Goal: Information Seeking & Learning: Find specific page/section

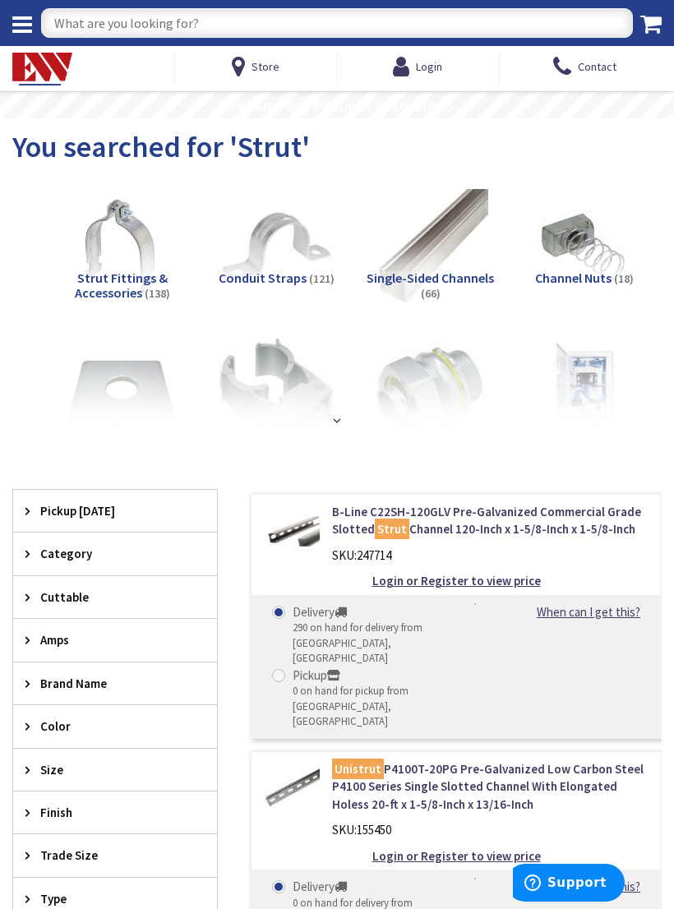
click at [414, 35] on input "text" at bounding box center [337, 23] width 592 height 30
type input "Junction box"
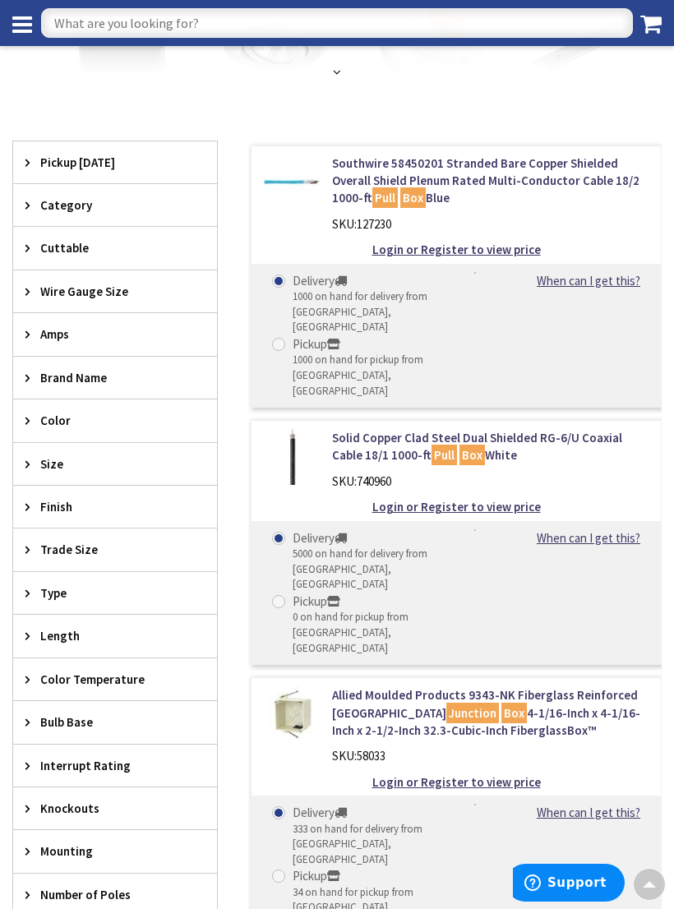
scroll to position [314, 0]
click at [171, 589] on span "Type" at bounding box center [107, 593] width 134 height 17
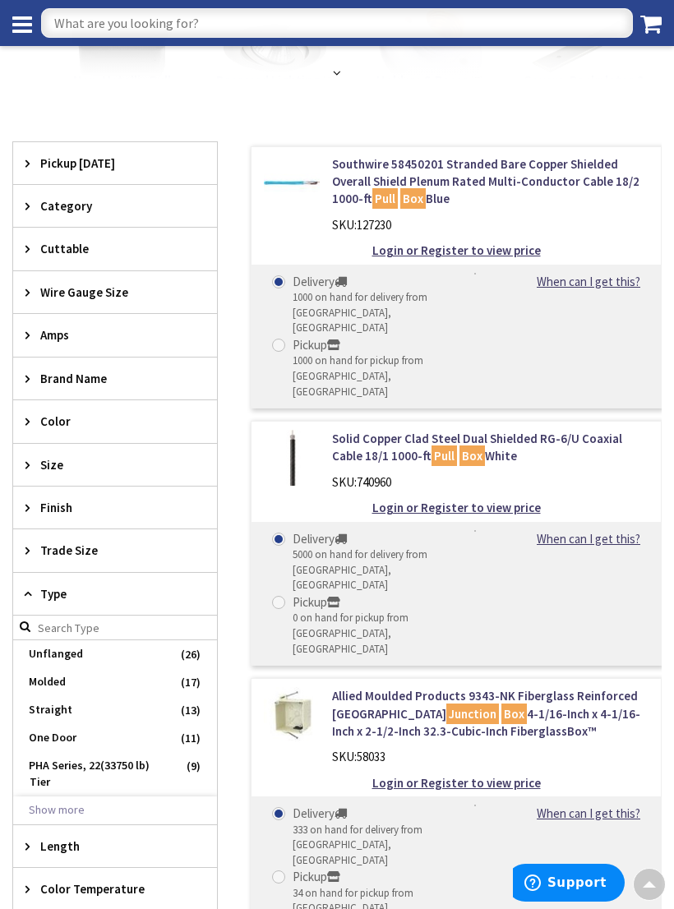
click at [125, 590] on span "Type" at bounding box center [107, 593] width 134 height 17
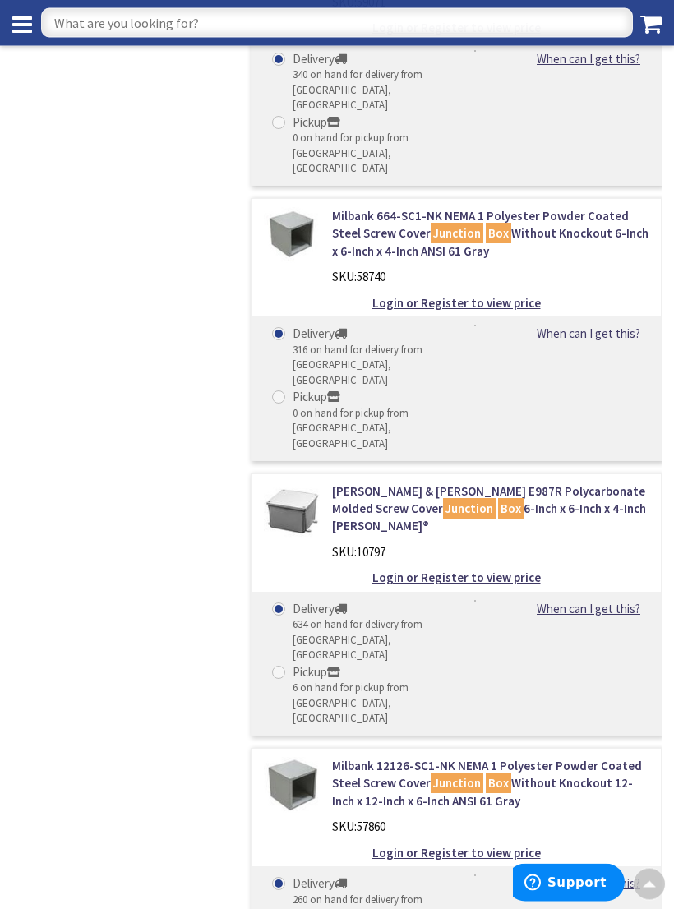
scroll to position [1137, 0]
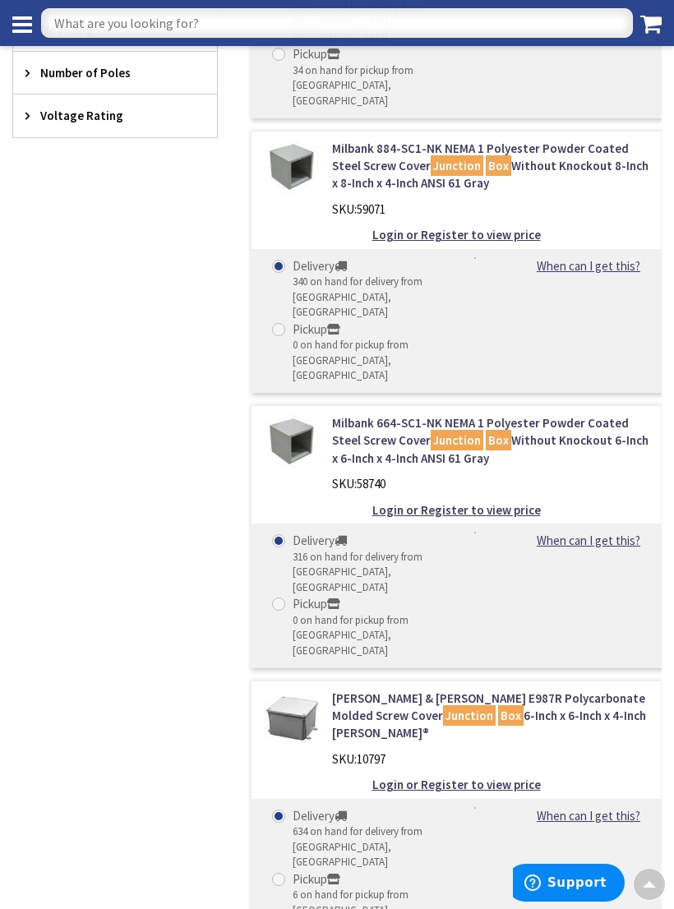
click at [428, 36] on input "text" at bounding box center [337, 23] width 592 height 30
type input "I"
type input "Wire way"
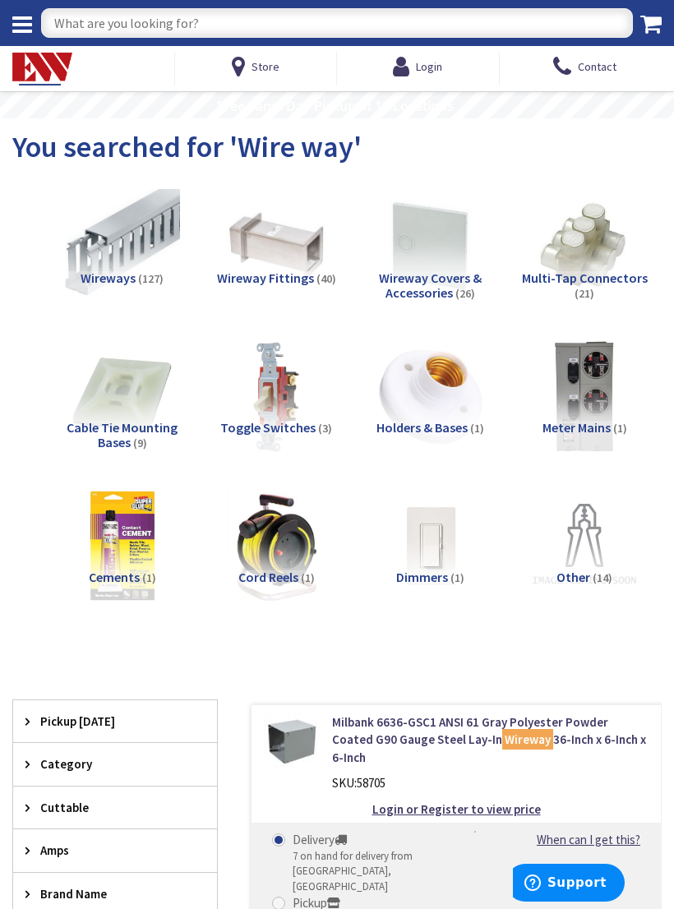
click at [405, 23] on input "text" at bounding box center [337, 23] width 592 height 30
type input "Raceway"
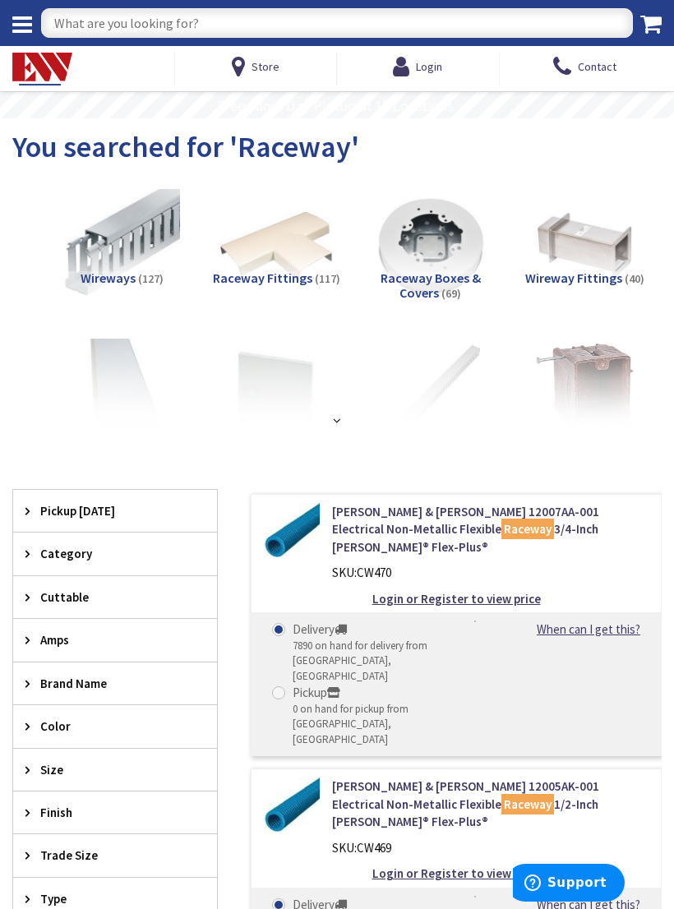
click at [348, 416] on div at bounding box center [337, 381] width 625 height 90
click at [335, 419] on strong at bounding box center [337, 420] width 16 height 12
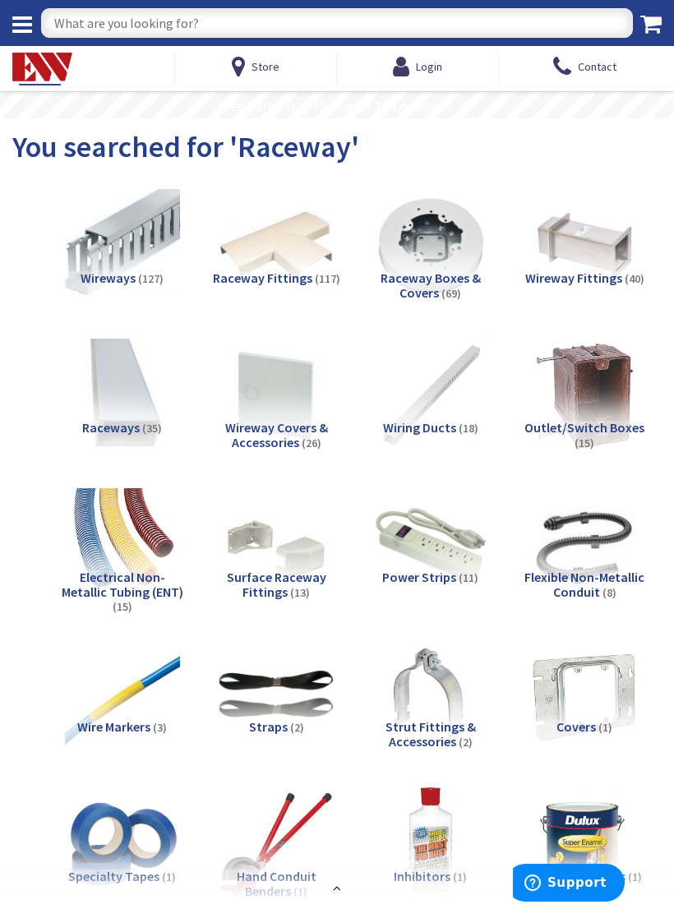
click at [129, 402] on img at bounding box center [122, 396] width 115 height 115
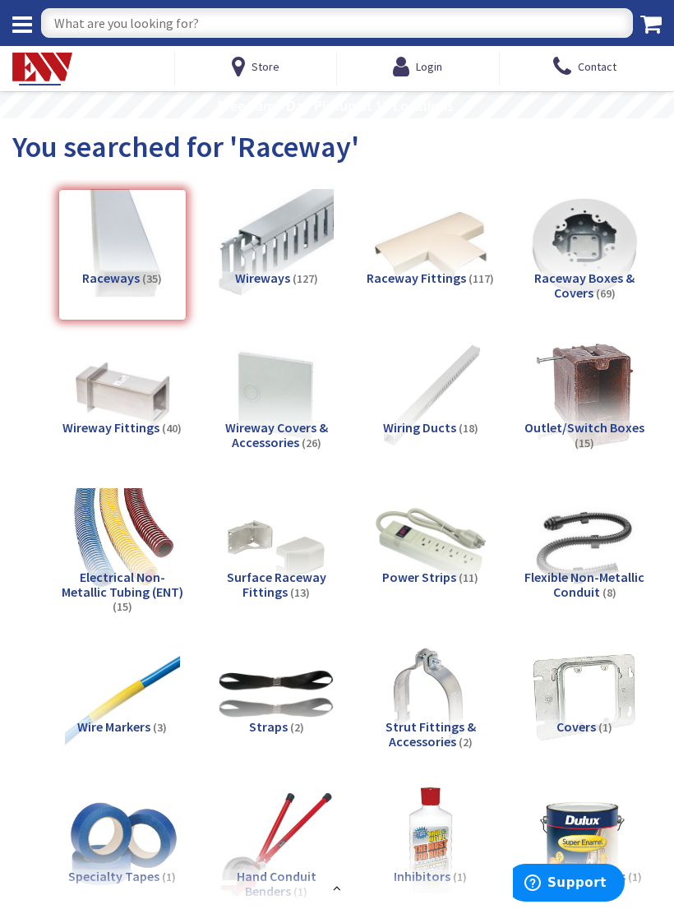
click at [468, 11] on input "text" at bounding box center [337, 23] width 592 height 30
type input "Wireway"
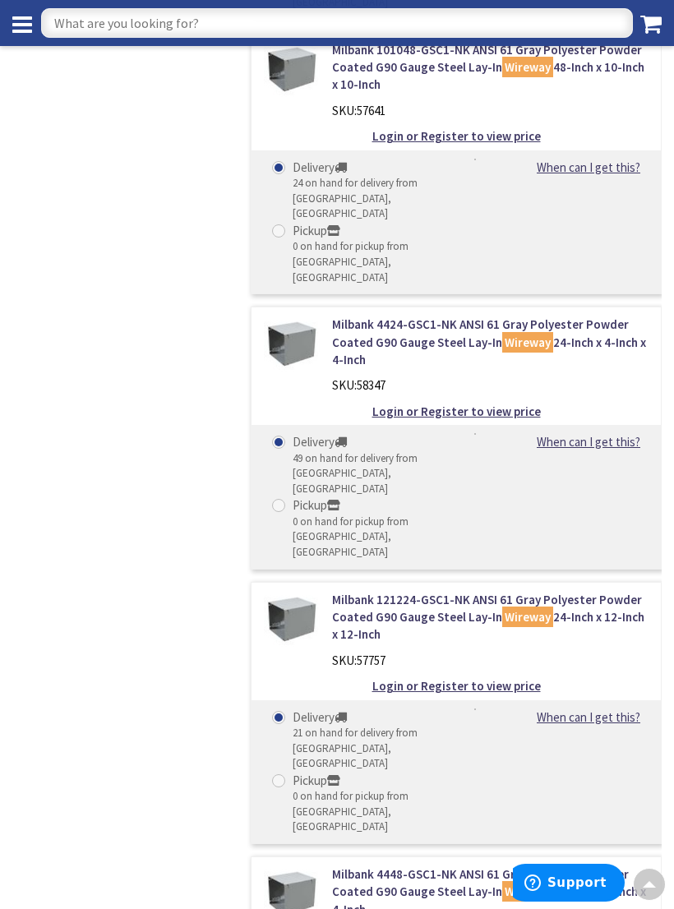
scroll to position [5175, 0]
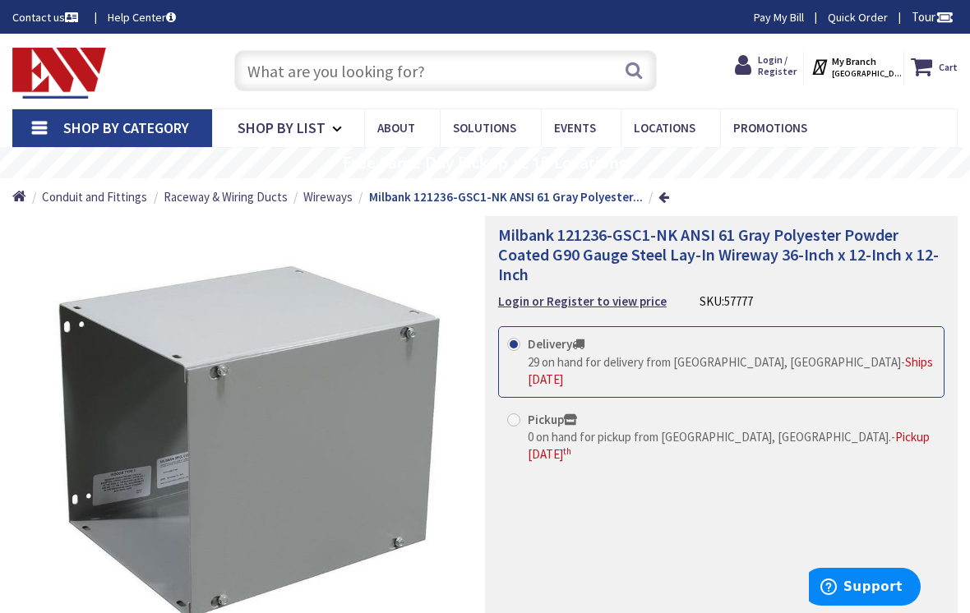
scroll to position [2, 0]
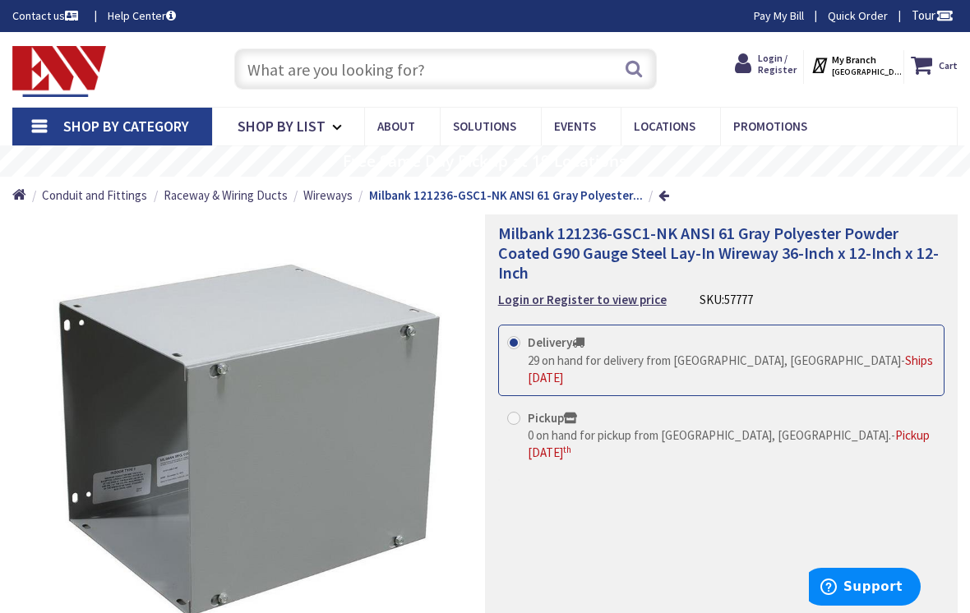
click at [492, 243] on div "Milbank 121236-GSC1-NK ANSI 61 Gray Polyester Powder Coated G90 Gauge Steel Lay…" at bounding box center [721, 464] width 473 height 498
click at [540, 225] on span "Milbank 121236-GSC1-NK ANSI 61 Gray Polyester Powder Coated G90 Gauge Steel Lay…" at bounding box center [718, 253] width 441 height 60
click at [543, 236] on span "Milbank 121236-GSC1-NK ANSI 61 Gray Polyester Powder Coated G90 Gauge Steel Lay…" at bounding box center [718, 253] width 441 height 60
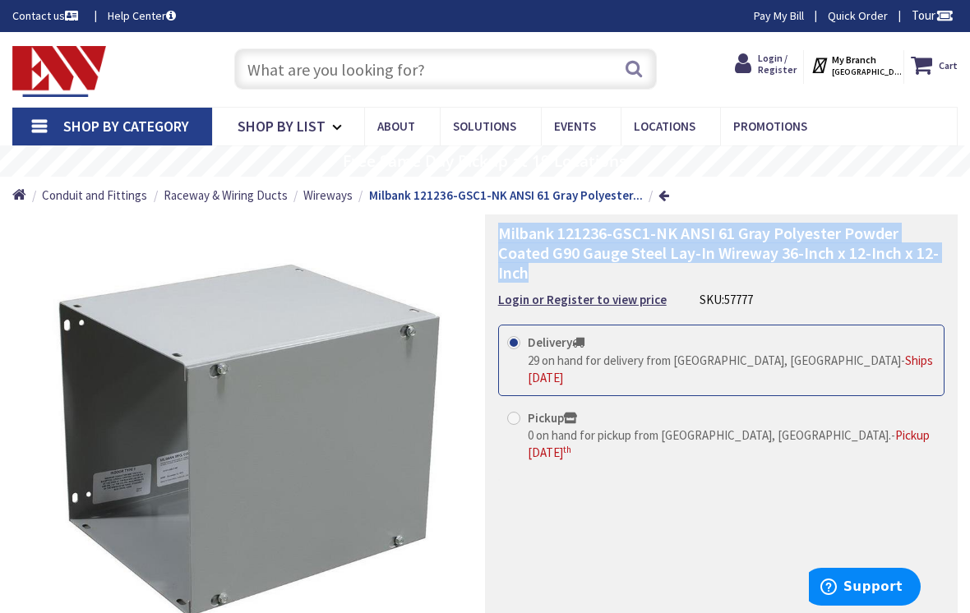
copy span "Milbank 121236-GSC1-NK ANSI 61 Gray Polyester Powder Coated G90 Gauge Steel Lay…"
click at [490, 73] on input "text" at bounding box center [445, 69] width 423 height 41
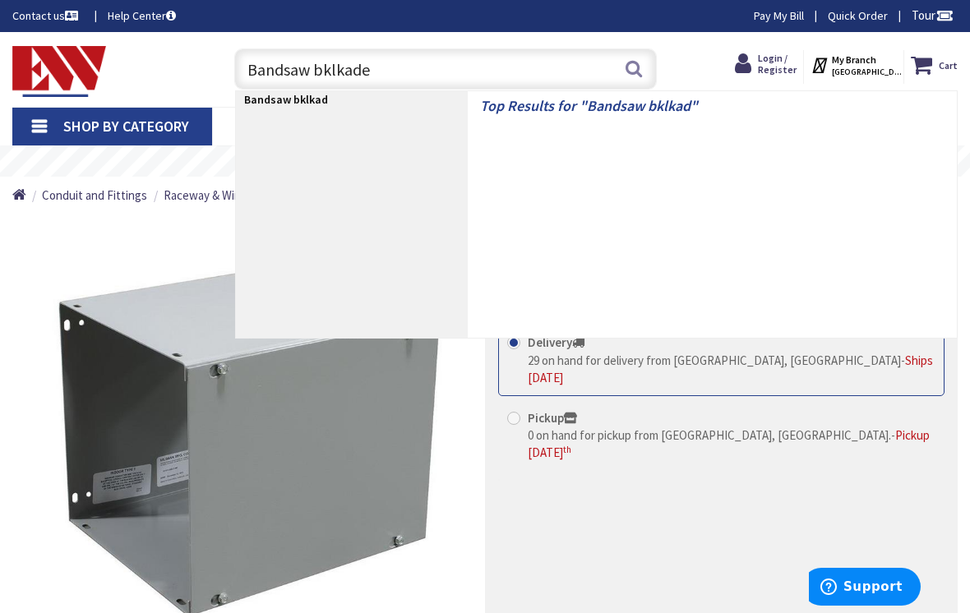
type input "Bandsaw bklkades"
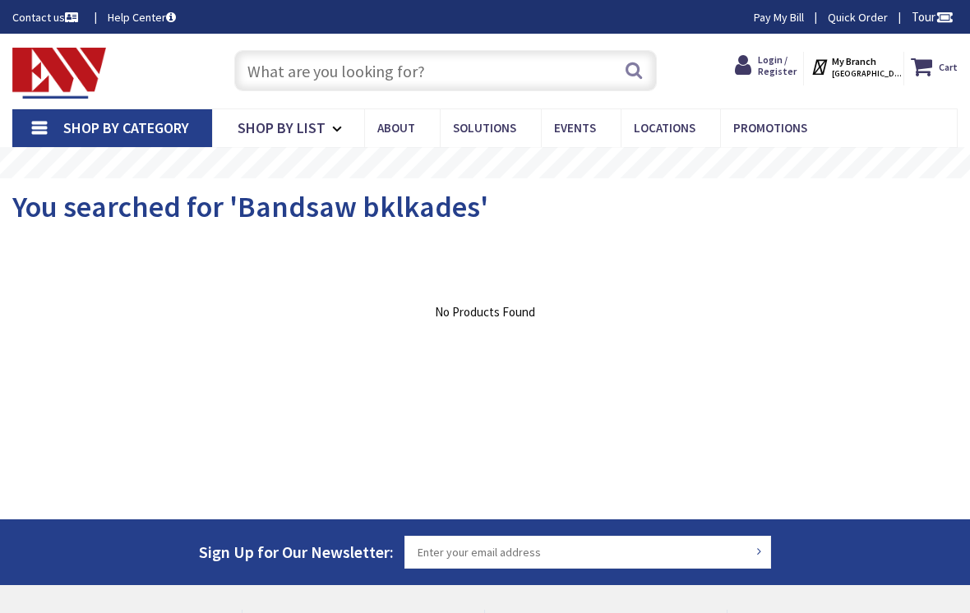
click at [506, 67] on input "text" at bounding box center [445, 70] width 423 height 41
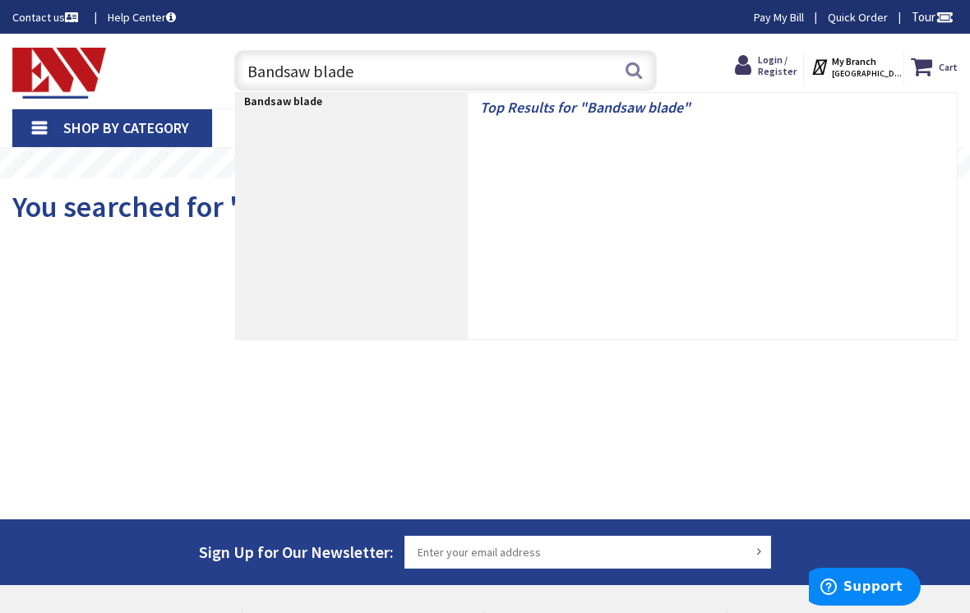
type input "Bandsaw blades"
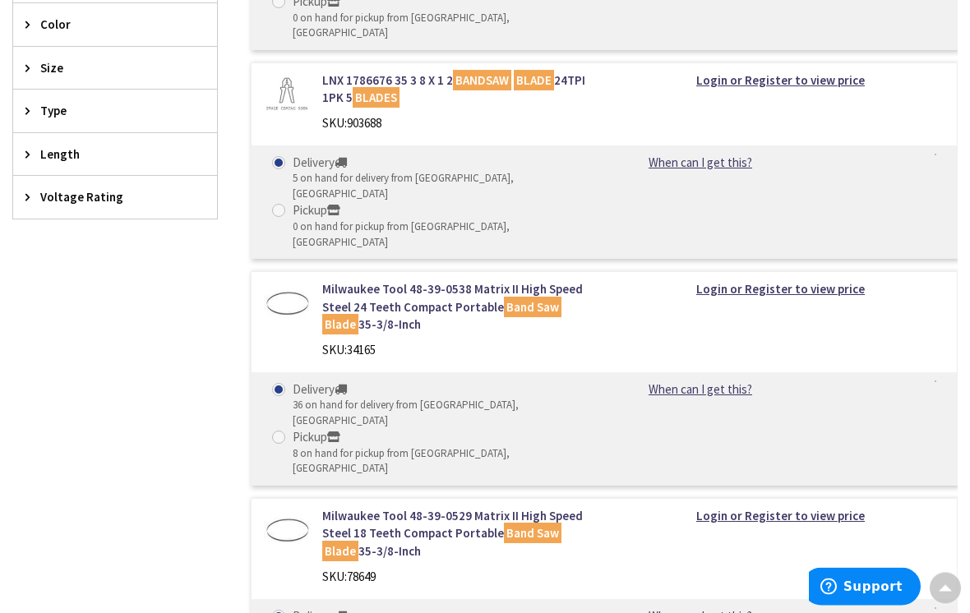
scroll to position [630, 0]
click at [344, 280] on link "Milwaukee Tool 48-39-0538 Matrix II High Speed Steel 24 Teeth Compact Portable …" at bounding box center [457, 306] width 270 height 53
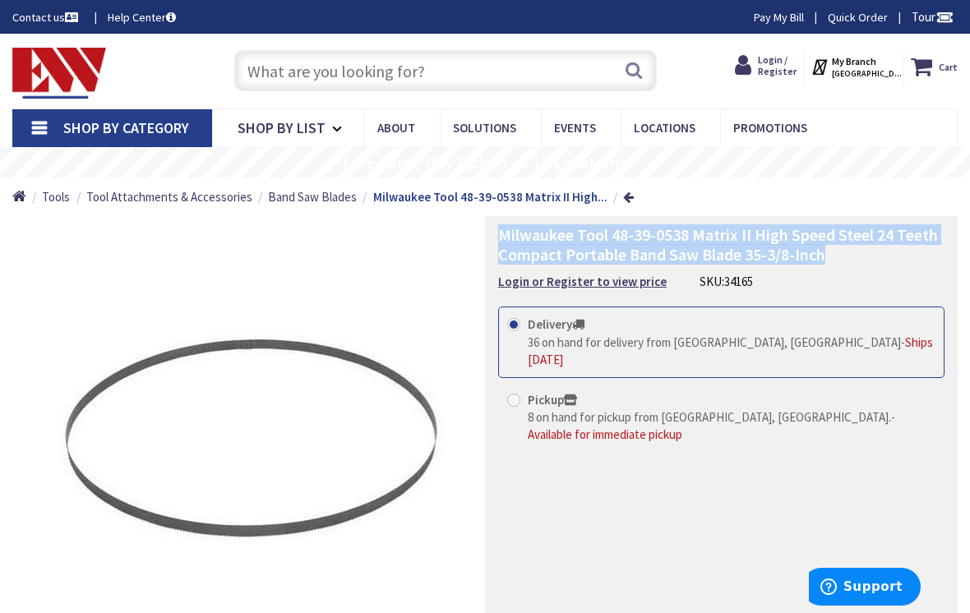
click at [460, 74] on input "text" at bounding box center [445, 70] width 423 height 41
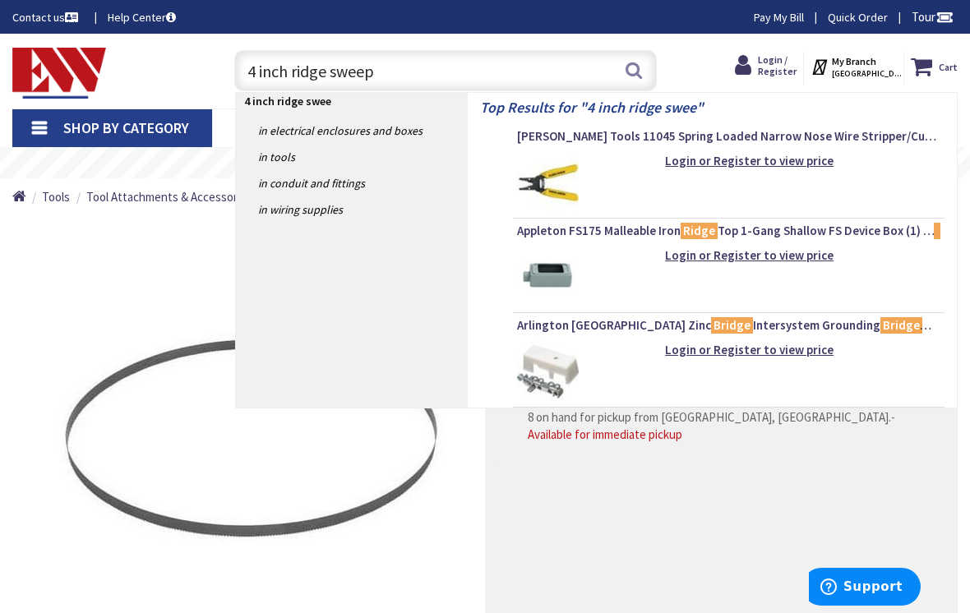
type input "4 inch ridge sweep"
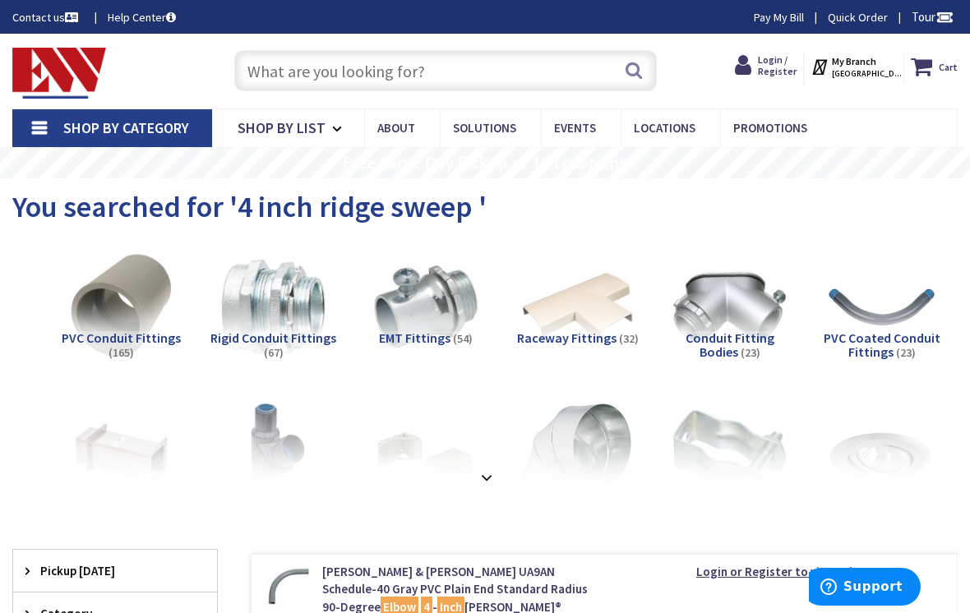
click at [487, 90] on input "text" at bounding box center [445, 70] width 423 height 41
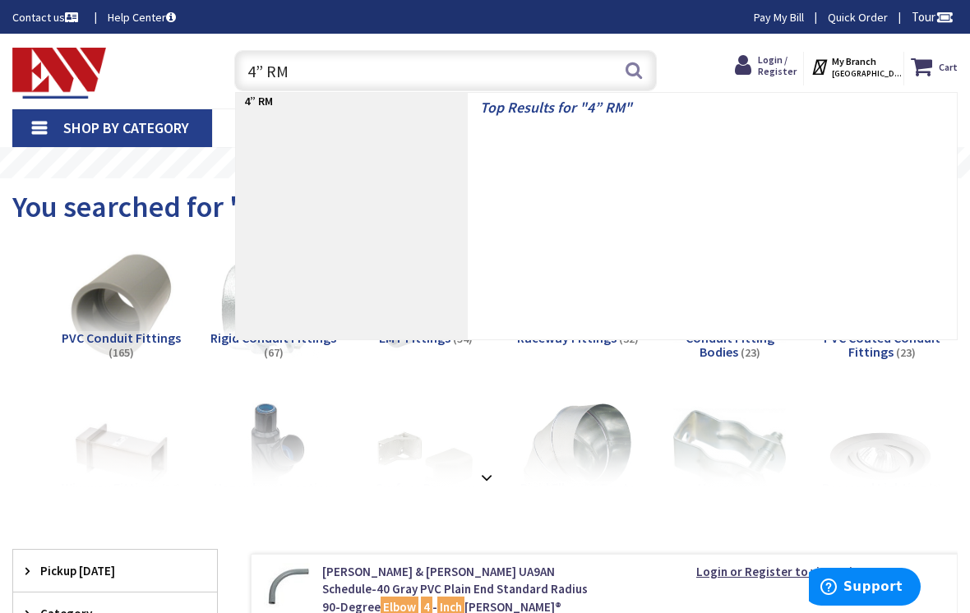
type input "4” RMC"
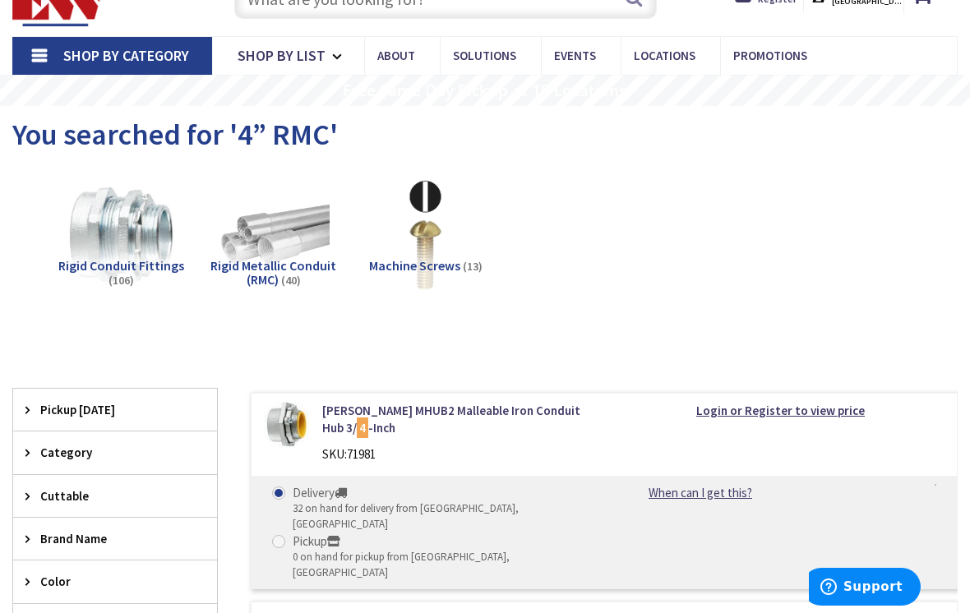
click at [269, 253] on img at bounding box center [273, 234] width 113 height 113
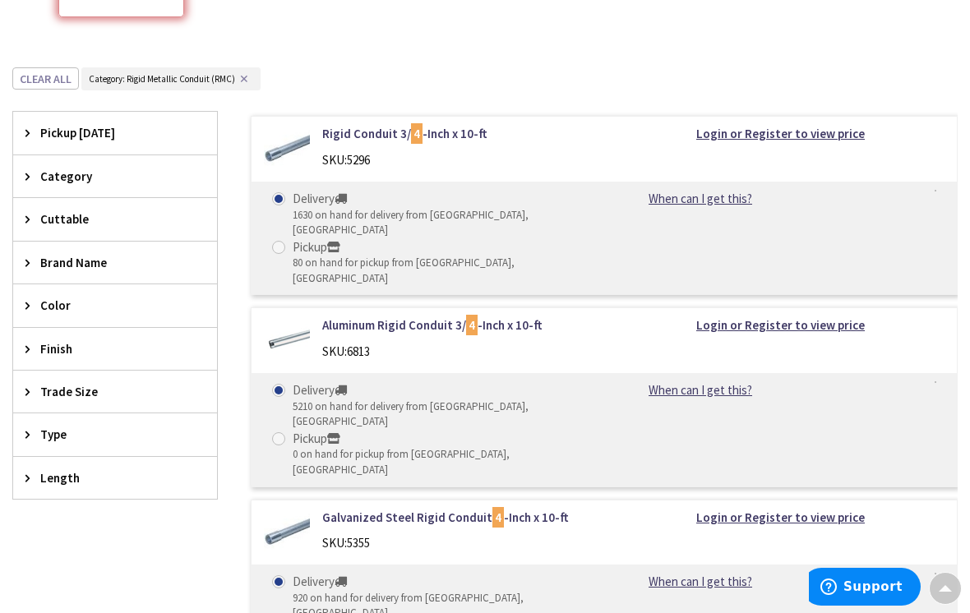
scroll to position [359, 0]
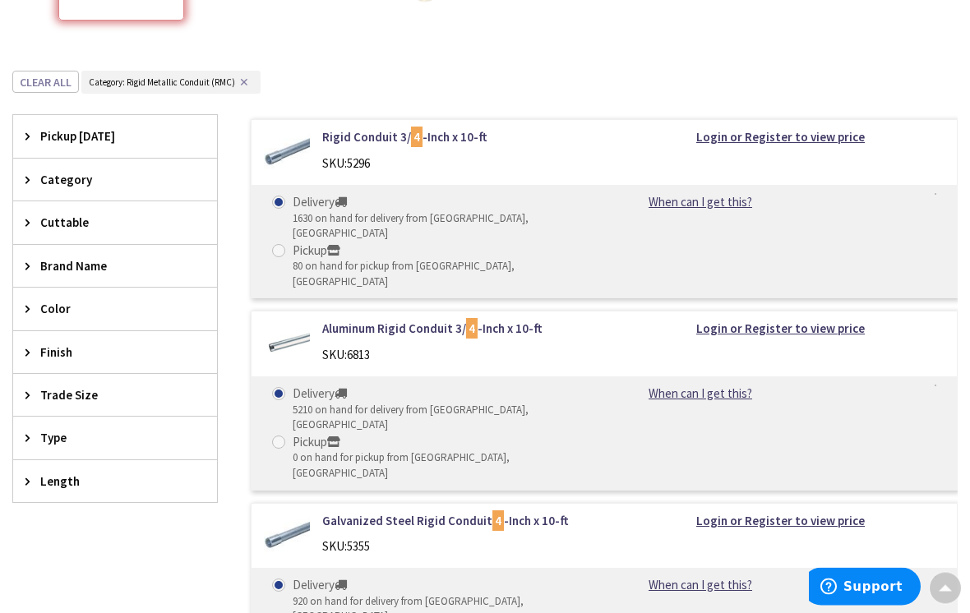
click at [104, 430] on span "Type" at bounding box center [107, 438] width 134 height 17
click at [146, 394] on span "Trade Size" at bounding box center [107, 394] width 134 height 17
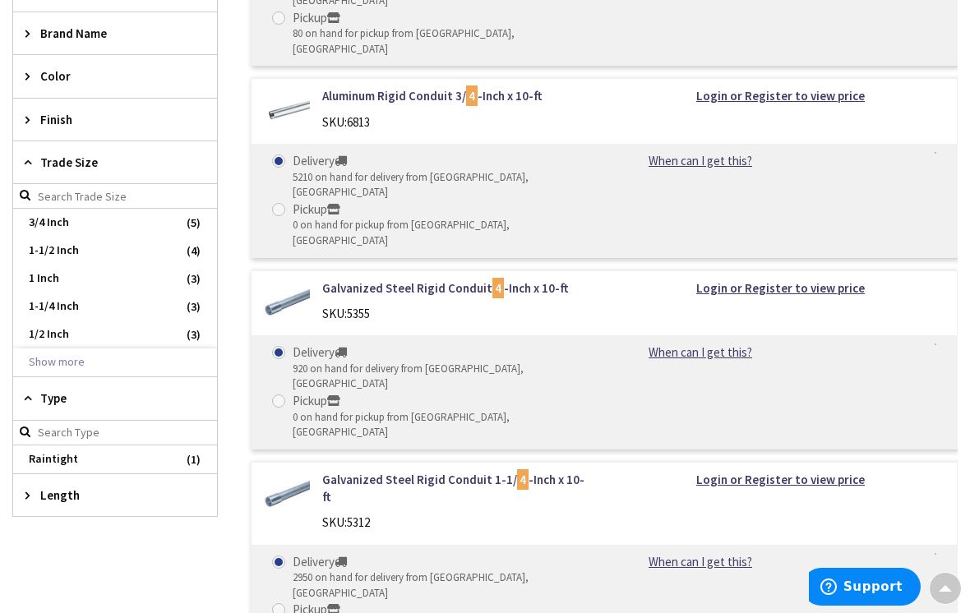
scroll to position [582, 0]
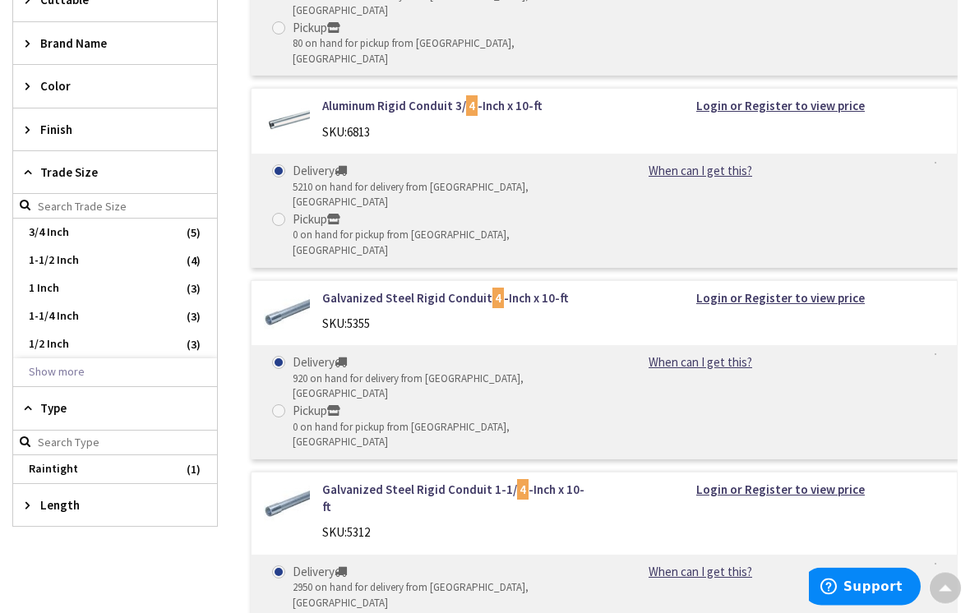
click at [75, 369] on button "Show more" at bounding box center [115, 373] width 204 height 28
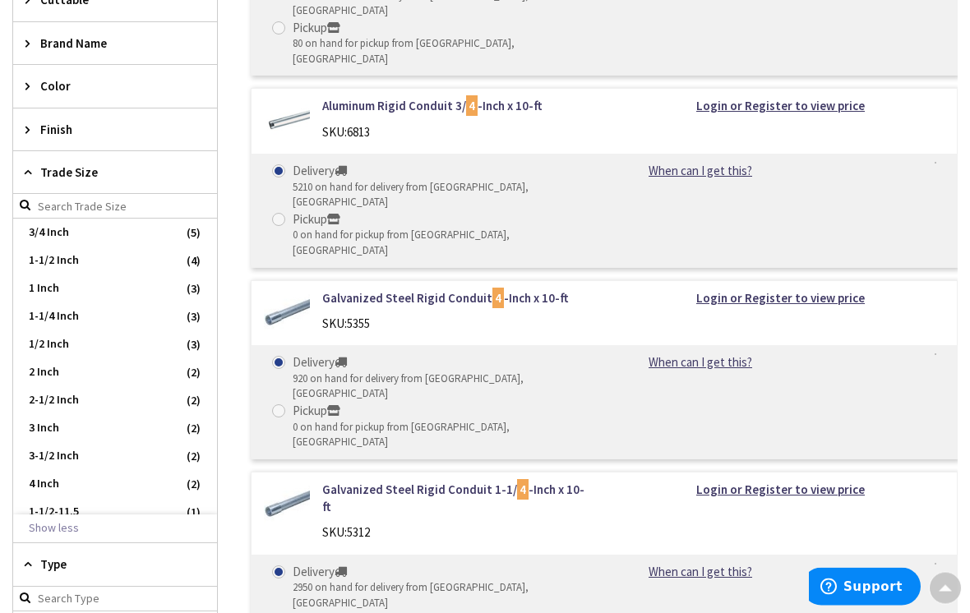
scroll to position [583, 0]
click at [81, 470] on span "4 Inch" at bounding box center [115, 484] width 204 height 28
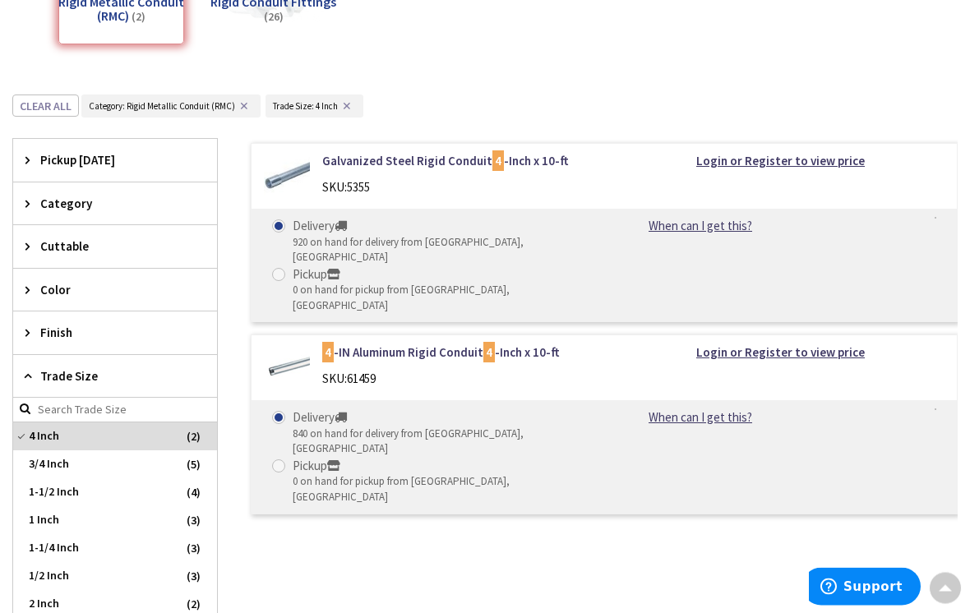
scroll to position [335, 0]
click at [446, 160] on link "Galvanized Steel Rigid Conduit 4 -Inch x 10-ft" at bounding box center [457, 161] width 270 height 17
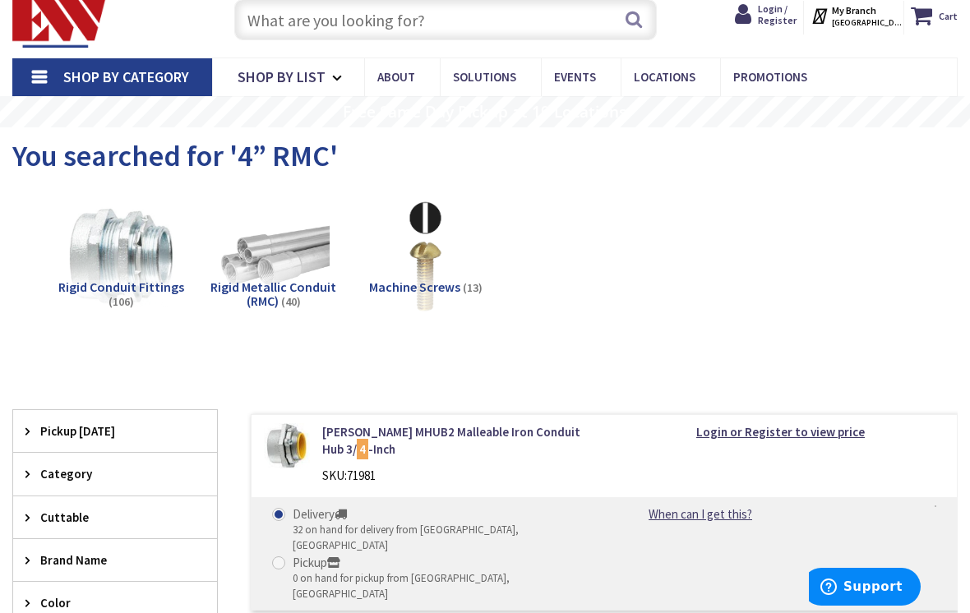
click at [265, 248] on img at bounding box center [273, 256] width 113 height 113
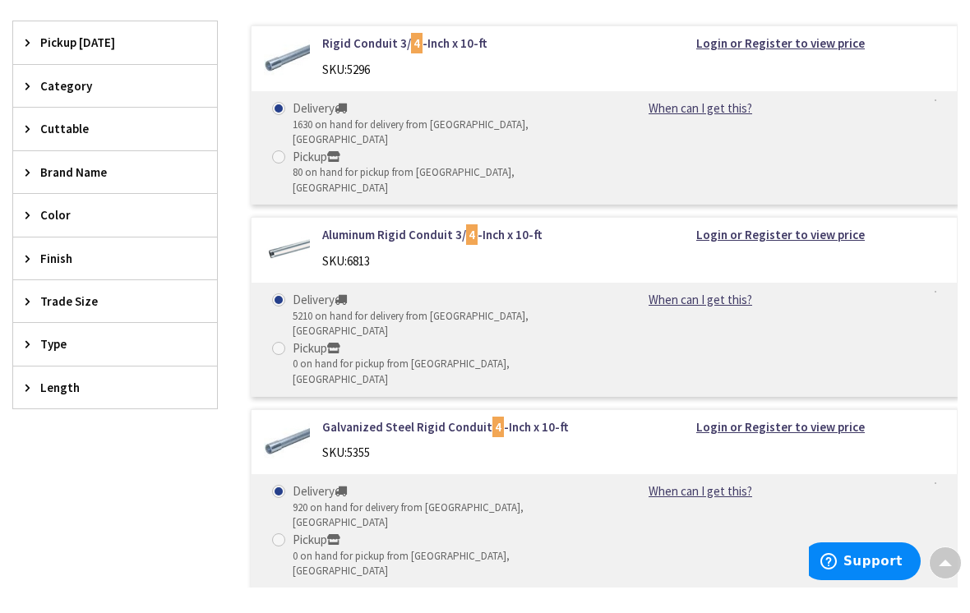
scroll to position [454, 0]
